Goal: Information Seeking & Learning: Learn about a topic

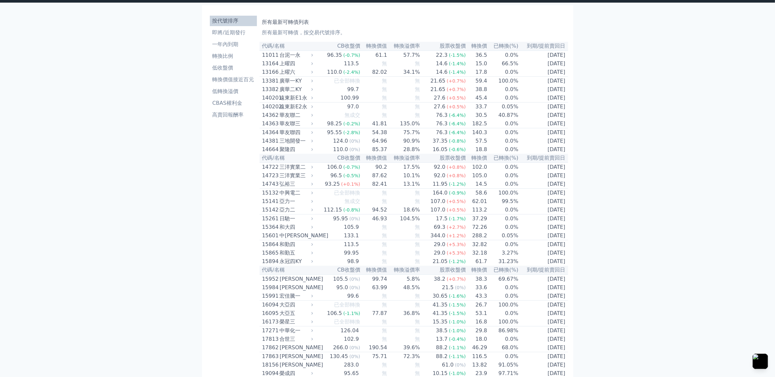
scroll to position [614, 0]
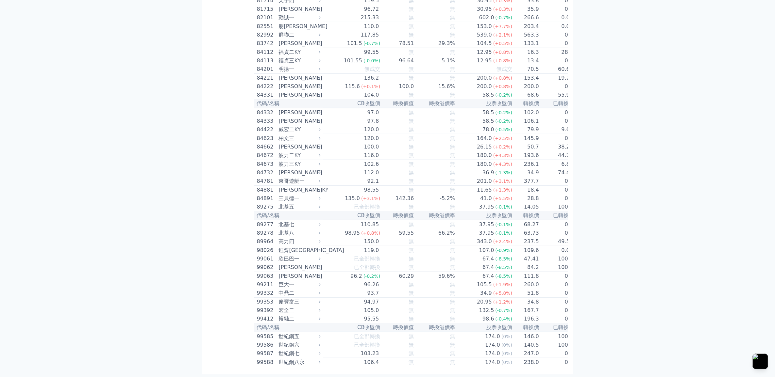
scroll to position [3951, 0]
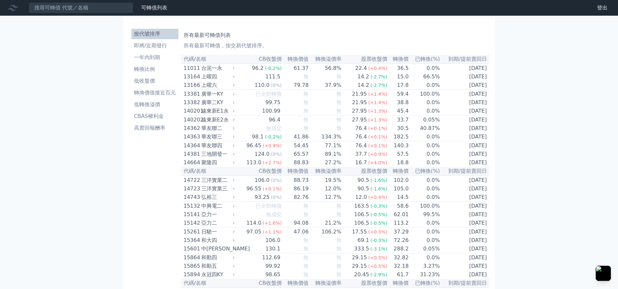
scroll to position [3896, 0]
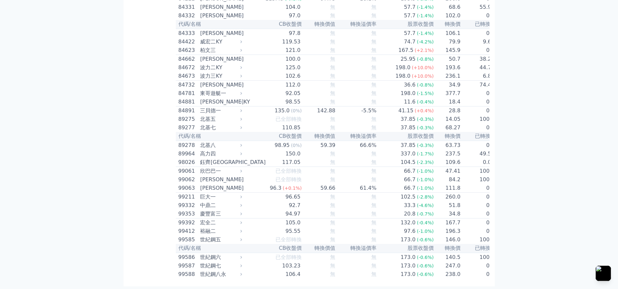
scroll to position [4100, 0]
